Goal: Information Seeking & Learning: Learn about a topic

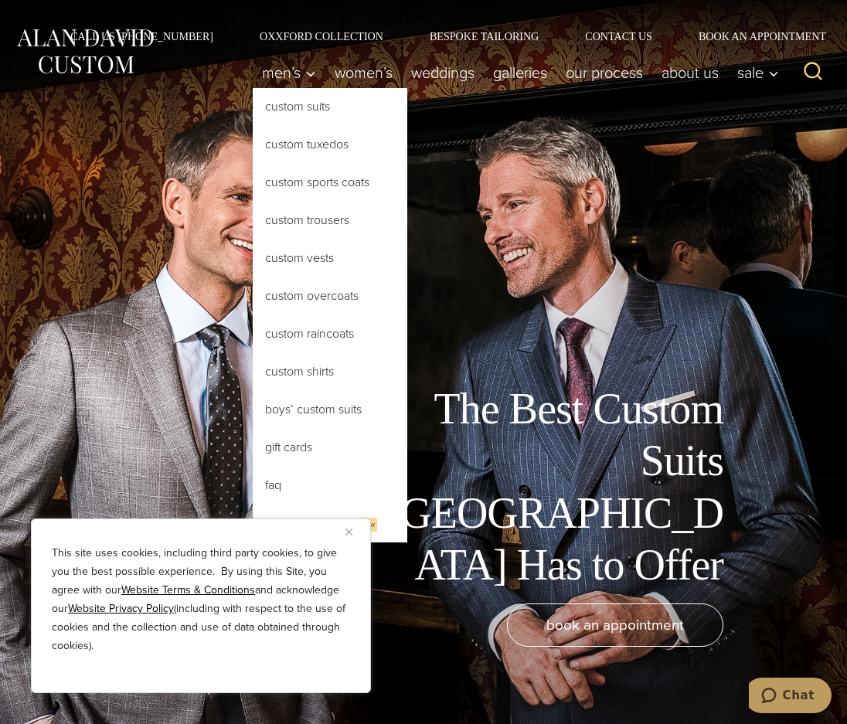
click at [253, 103] on link "Custom Suits" at bounding box center [330, 106] width 155 height 37
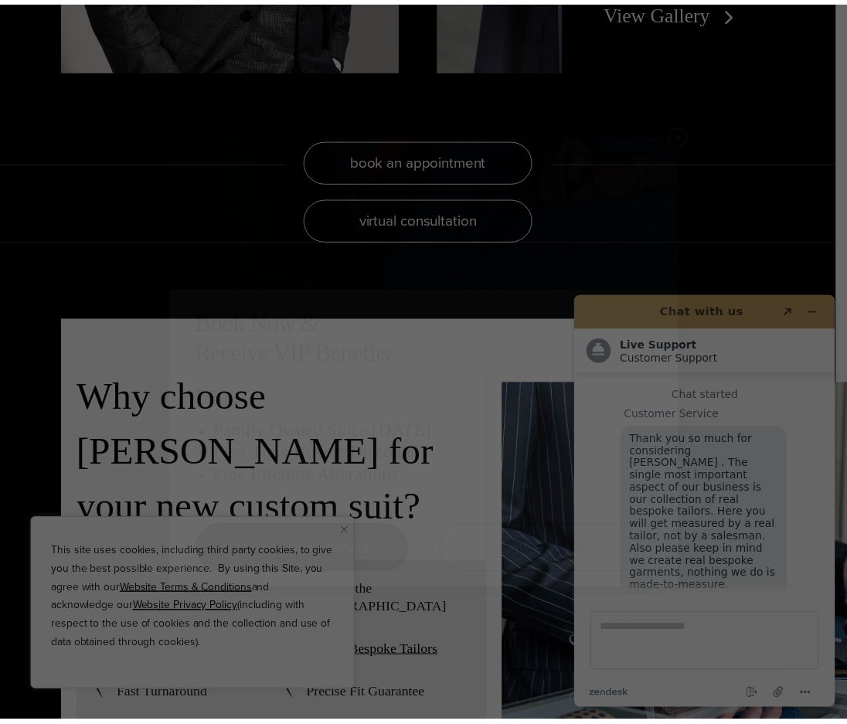
scroll to position [19, 0]
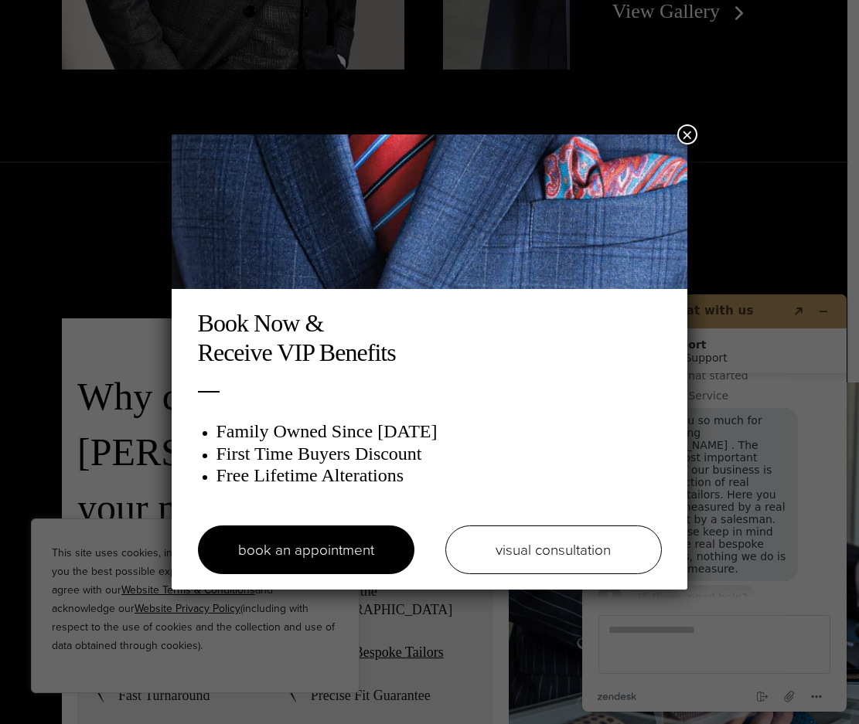
click at [680, 122] on div "Book Now & Receive VIP Benefits Family Owned Since 1913 First Time Buyers Disco…" at bounding box center [429, 362] width 859 height 724
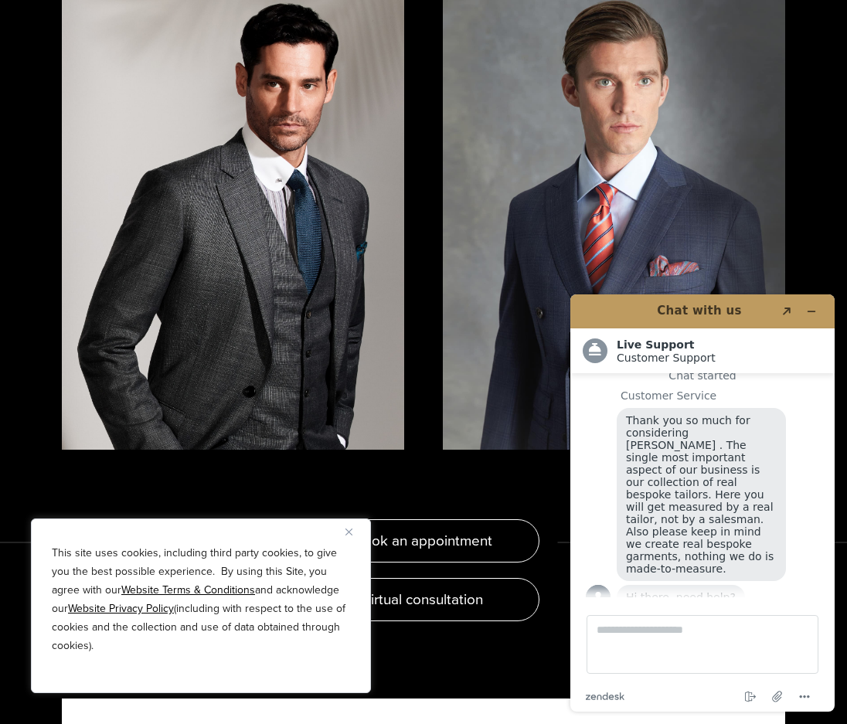
scroll to position [2706, 0]
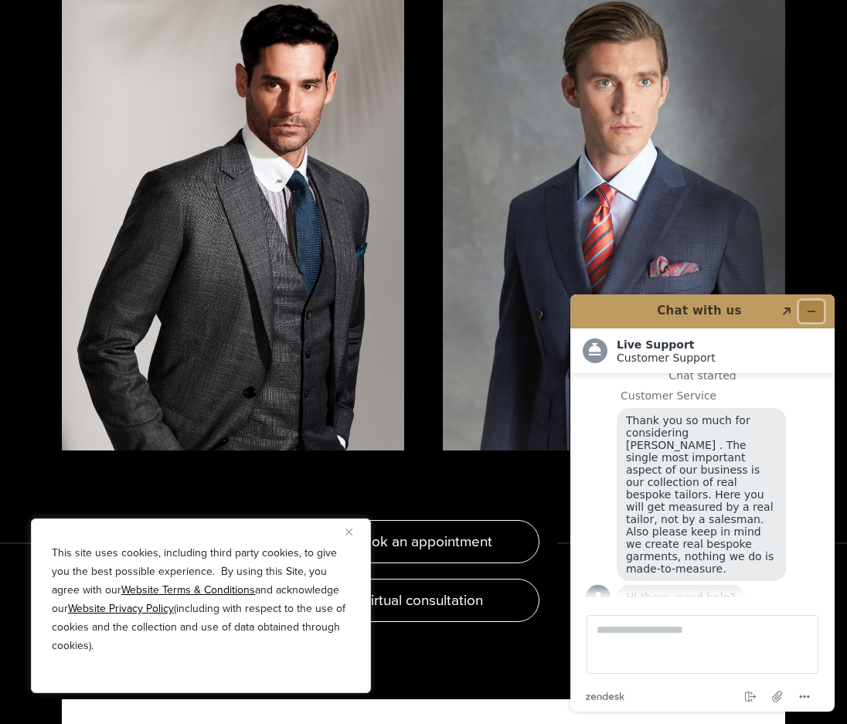
click at [815, 305] on button "Minimize widget" at bounding box center [811, 312] width 25 height 22
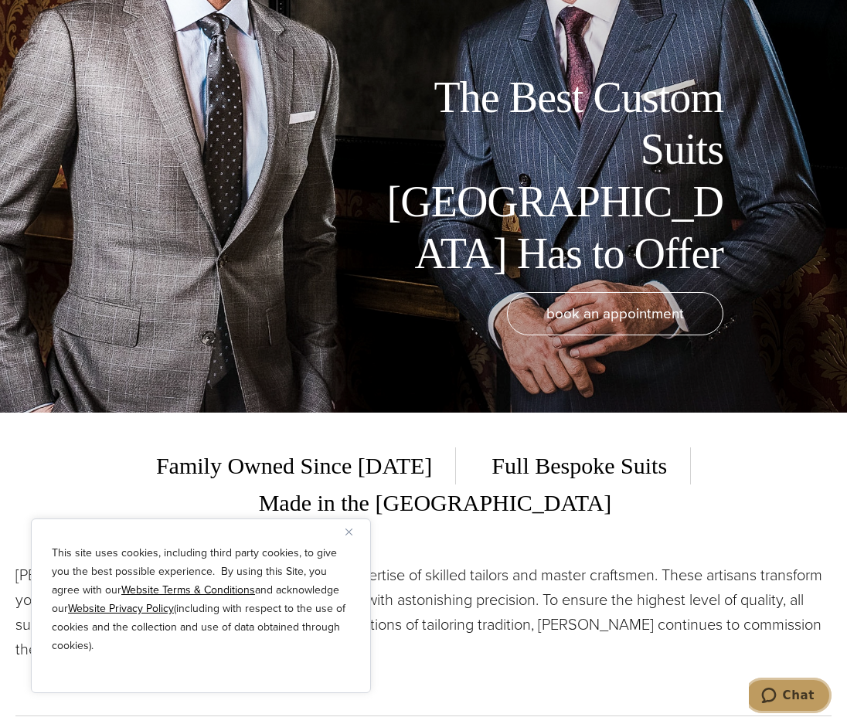
scroll to position [0, 0]
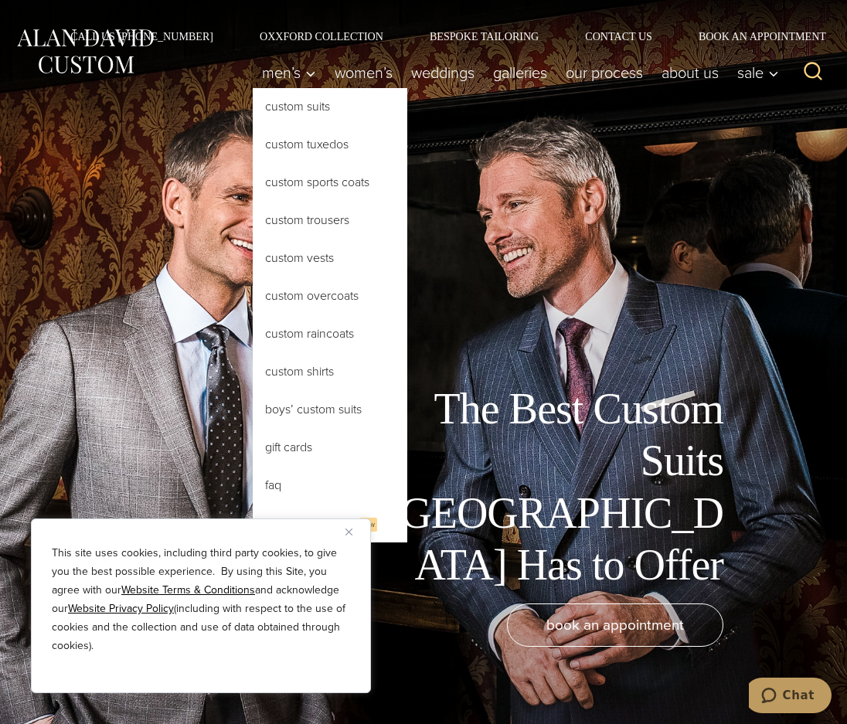
click at [253, 111] on link "Custom Suits" at bounding box center [330, 106] width 155 height 37
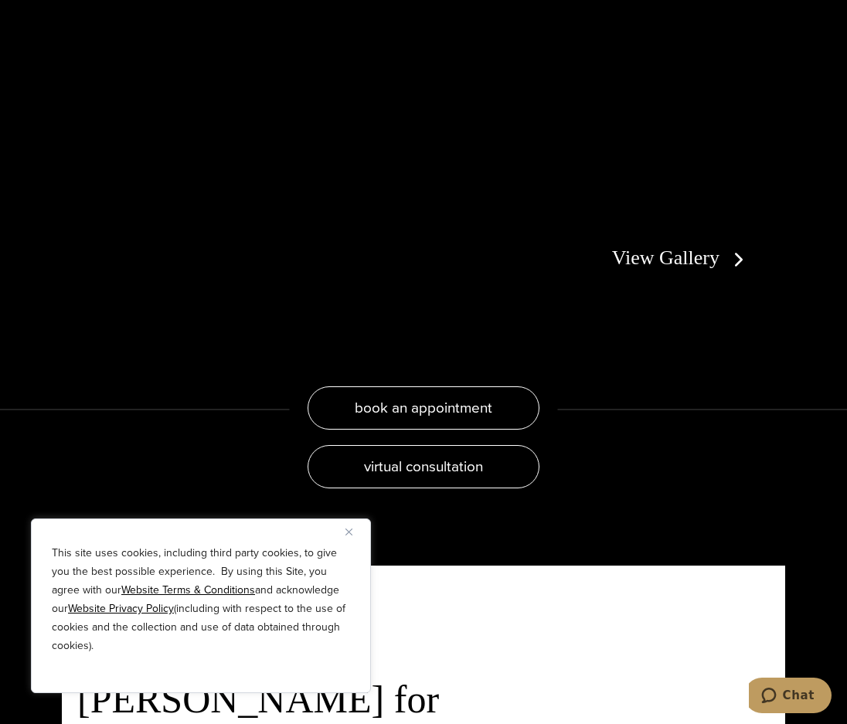
scroll to position [2551, 0]
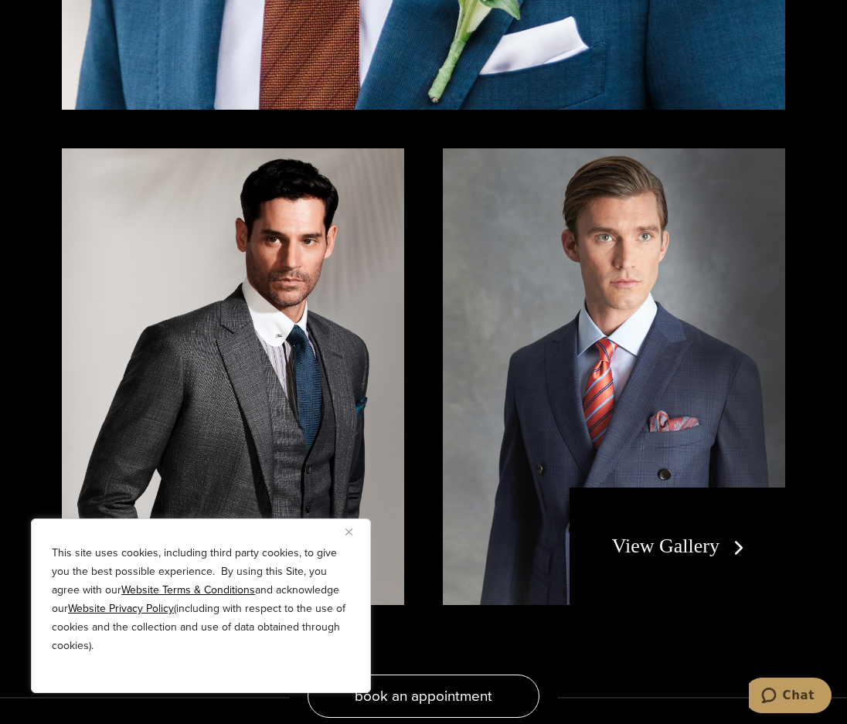
click at [667, 488] on div "View Gallery" at bounding box center [678, 547] width 216 height 118
click at [687, 535] on link "View Gallery" at bounding box center [681, 546] width 138 height 22
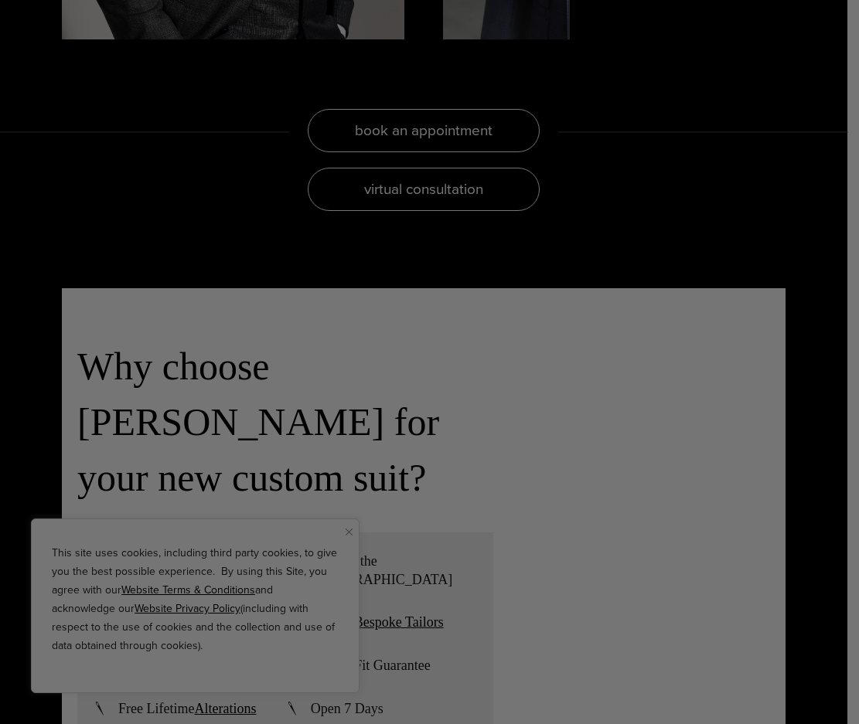
scroll to position [3170, 0]
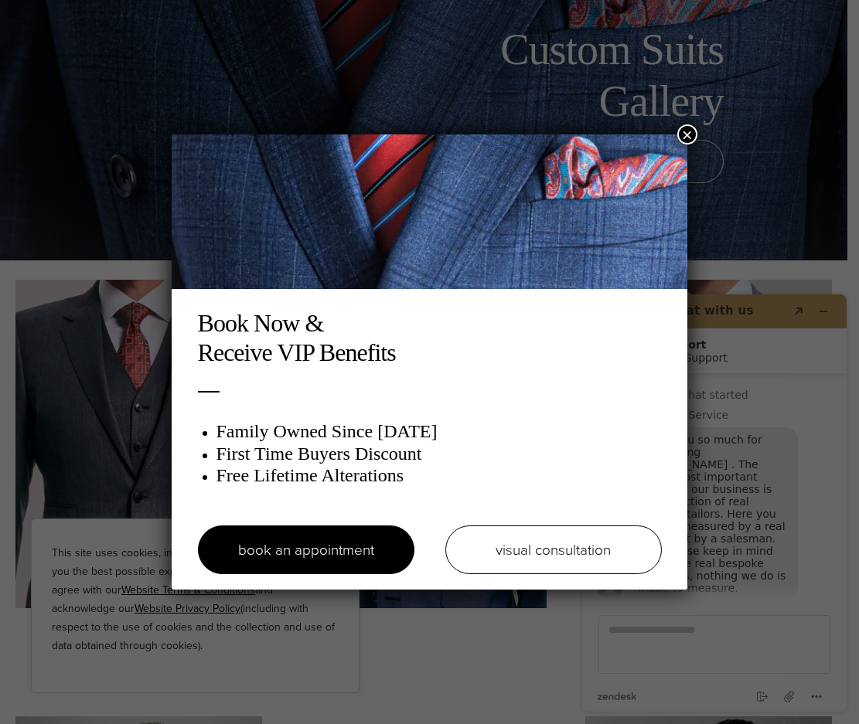
click at [678, 128] on button "×" at bounding box center [687, 134] width 20 height 20
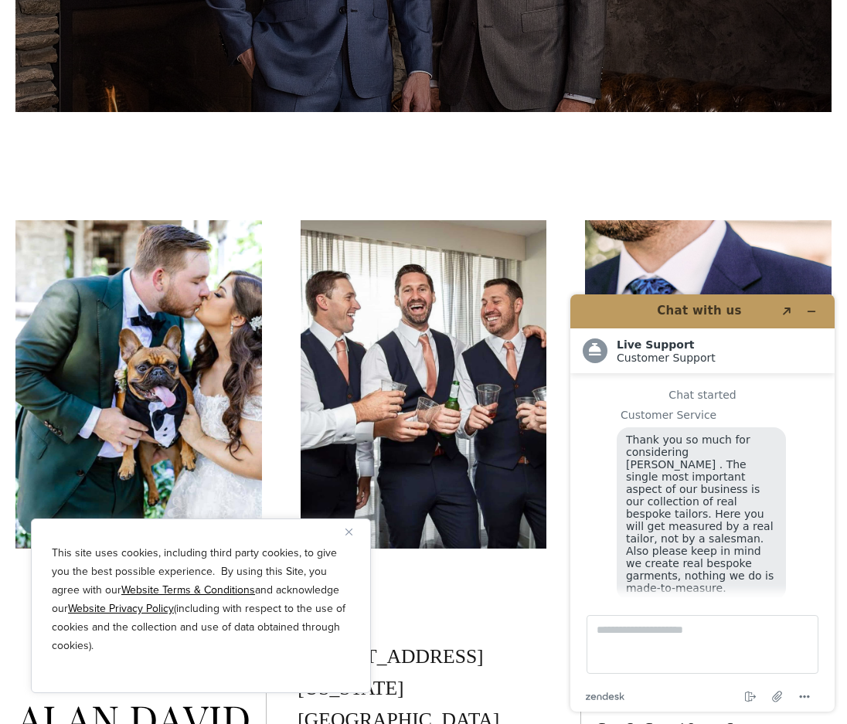
scroll to position [19, 0]
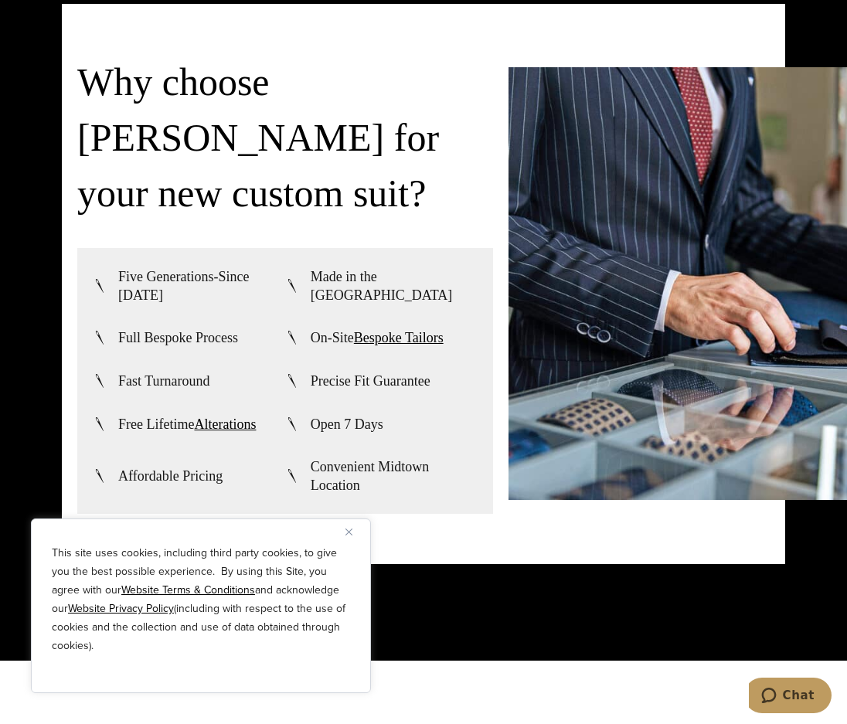
scroll to position [1158, 0]
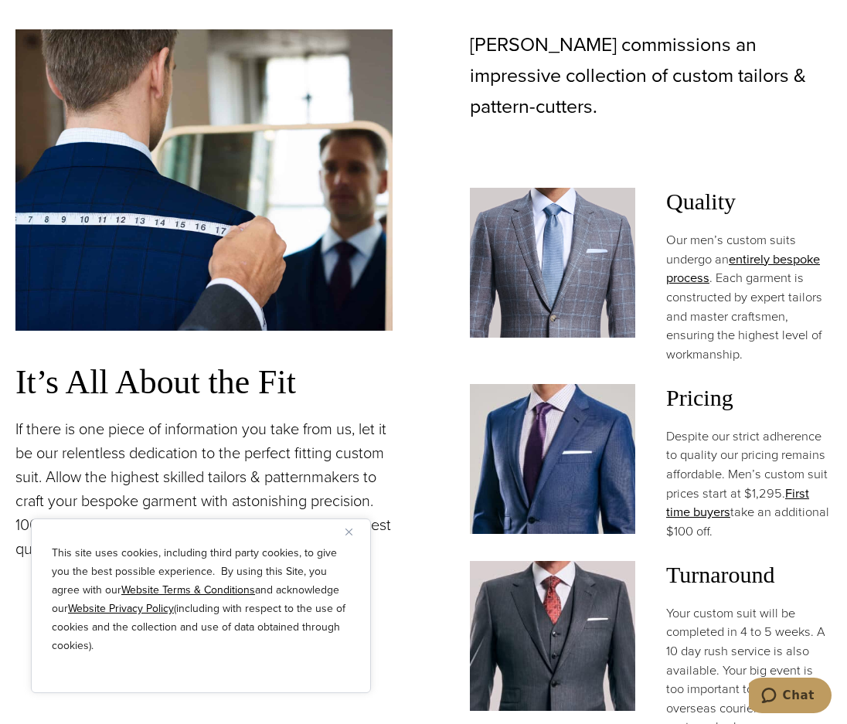
click at [736, 442] on p "Despite our strict adherence to quality our pricing remains affordable. Men’s c…" at bounding box center [748, 485] width 165 height 114
click at [738, 482] on p "Despite our strict adherence to quality our pricing remains affordable. Men’s c…" at bounding box center [748, 485] width 165 height 114
drag, startPoint x: 729, startPoint y: 435, endPoint x: 779, endPoint y: 462, distance: 57.1
click at [779, 462] on p "Despite our strict adherence to quality our pricing remains affordable. Men’s c…" at bounding box center [748, 485] width 165 height 114
copy p "Men’s custom suit prices start at $1,295"
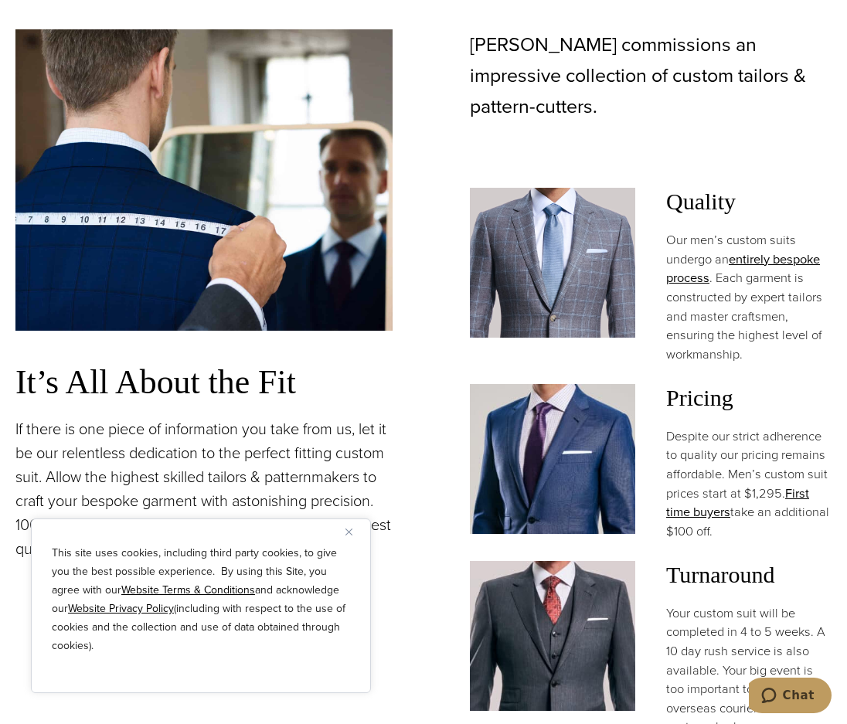
click at [721, 105] on div "[PERSON_NAME] commissions an impressive collection of custom tailors & pattern-…" at bounding box center [643, 402] width 377 height 746
